Goal: Information Seeking & Learning: Learn about a topic

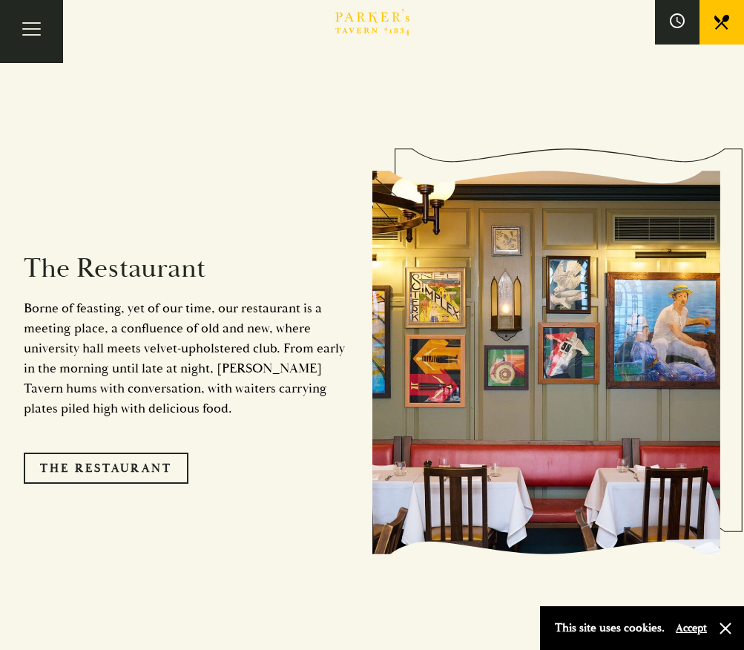
scroll to position [1158, 0]
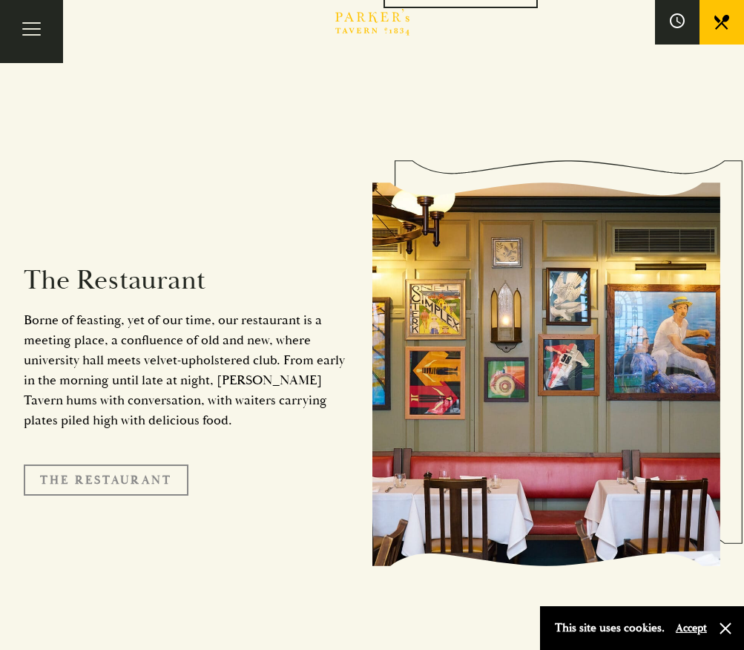
click at [106, 464] on link "The Restaurant" at bounding box center [106, 479] width 165 height 31
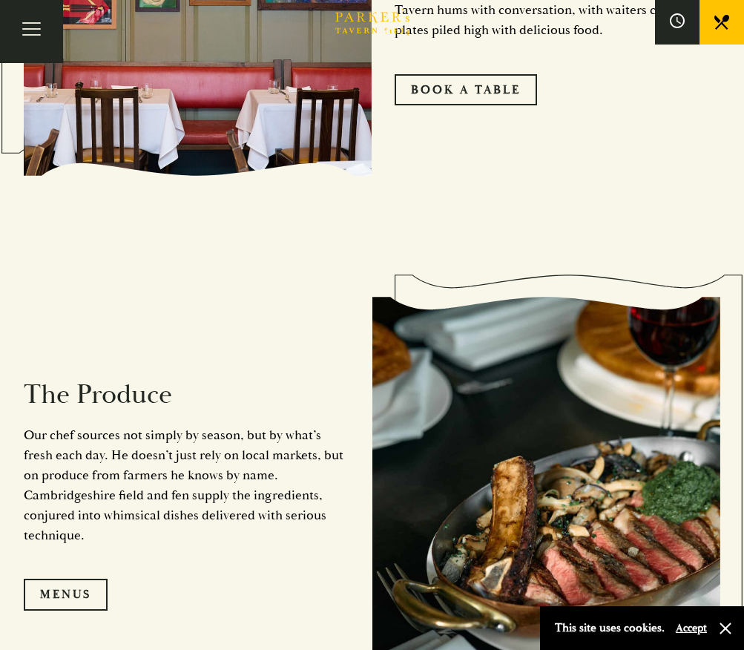
scroll to position [1095, 0]
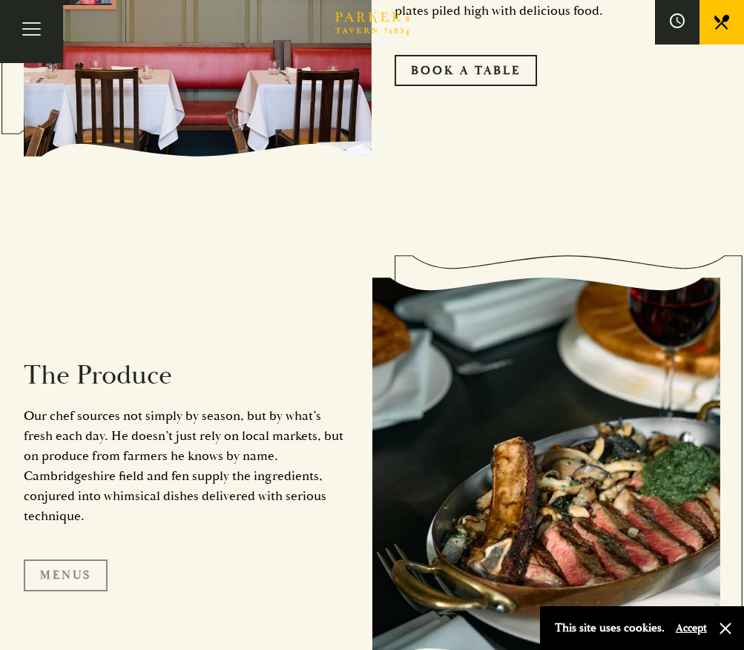
click at [59, 573] on link "Menus" at bounding box center [66, 574] width 84 height 31
click at [77, 575] on link "Menus" at bounding box center [66, 574] width 84 height 31
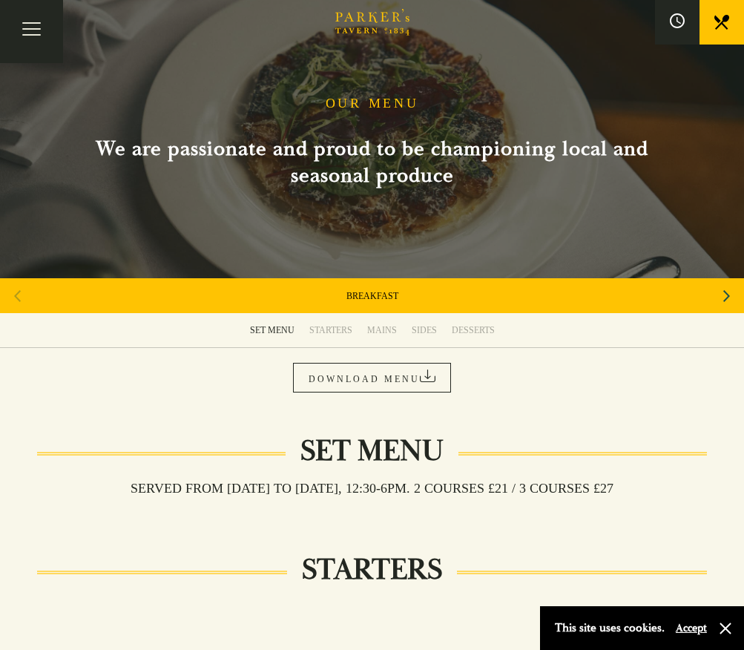
click at [277, 326] on div "SET MENU" at bounding box center [272, 330] width 45 height 12
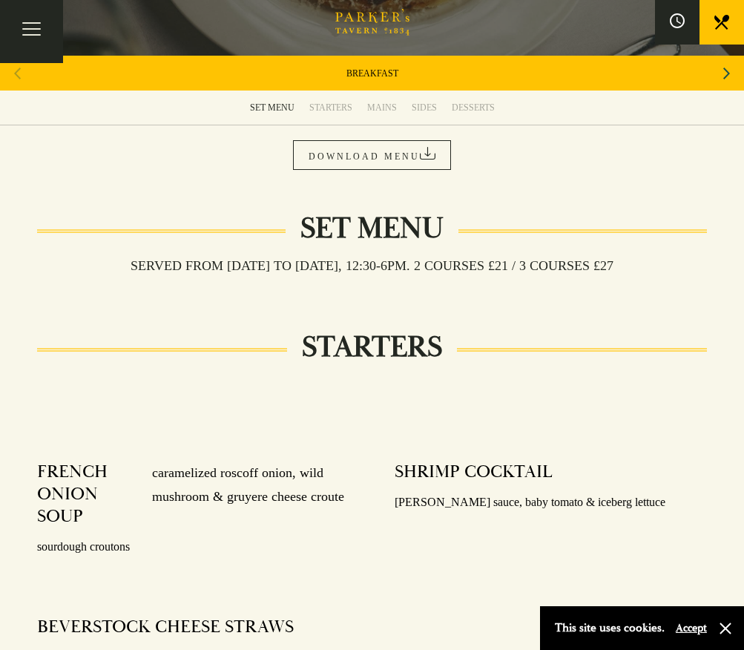
scroll to position [219, 0]
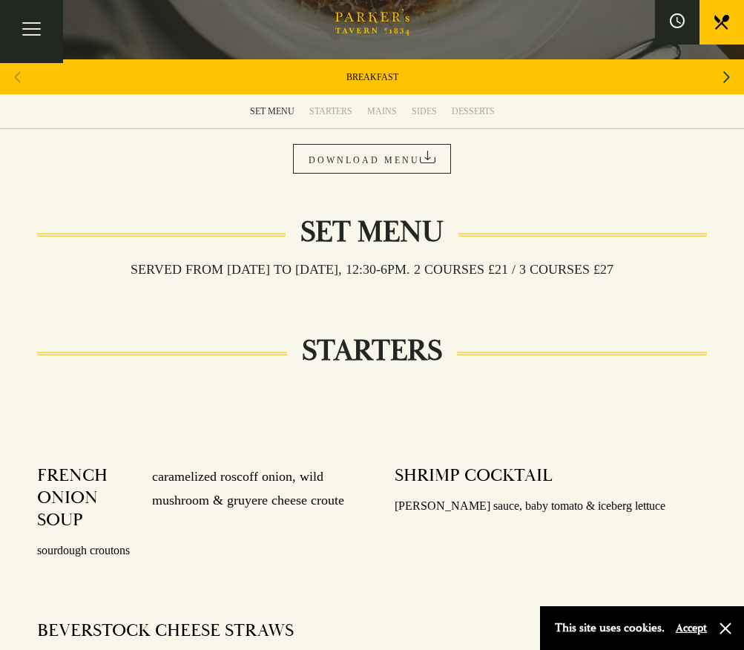
click at [334, 106] on div "STARTERS" at bounding box center [330, 111] width 43 height 12
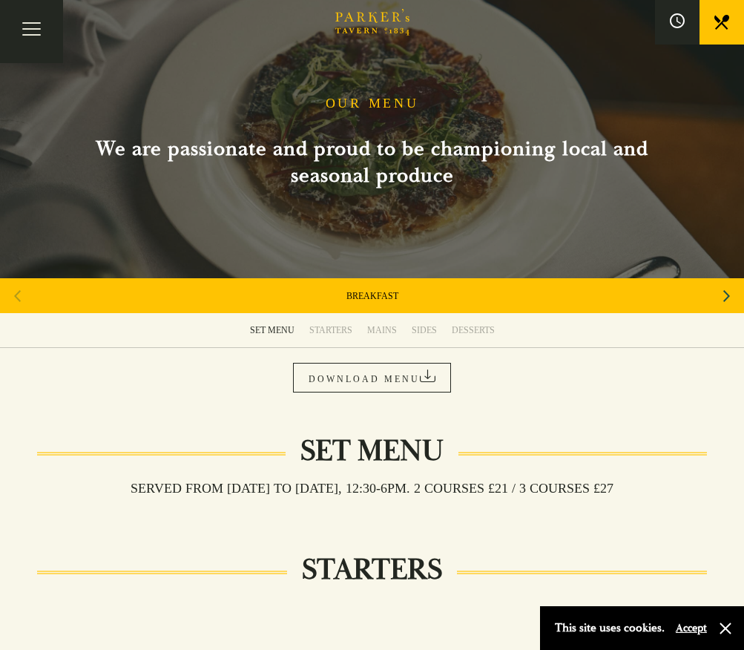
scroll to position [102, 0]
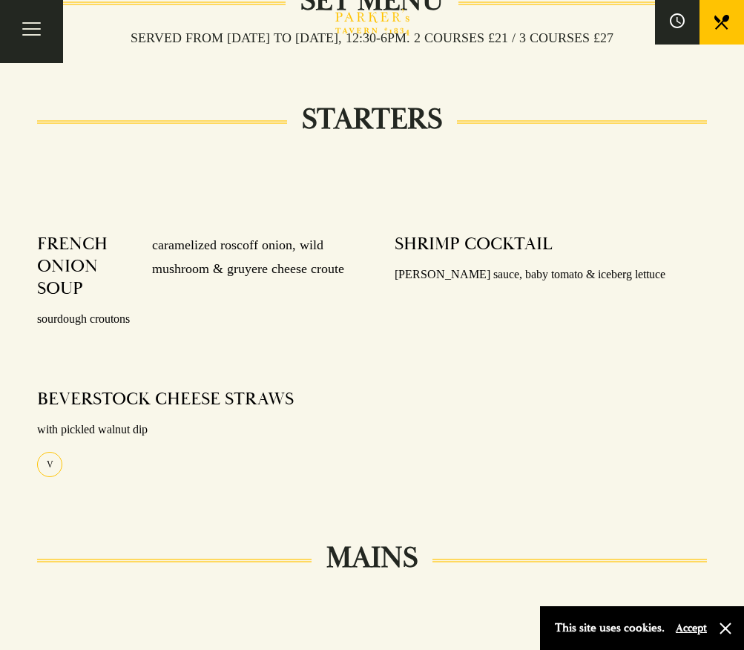
scroll to position [451, 0]
